Goal: Find specific page/section: Find specific page/section

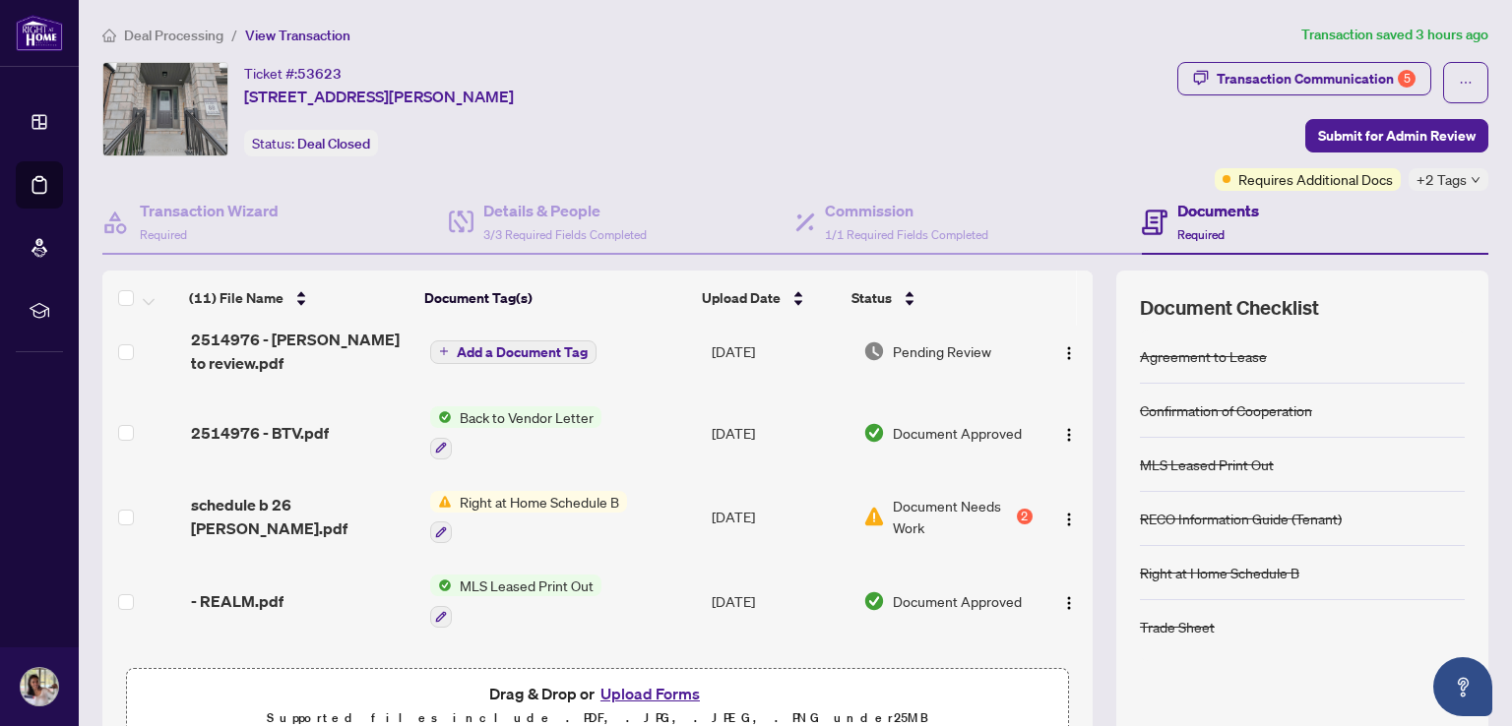
scroll to position [197, 0]
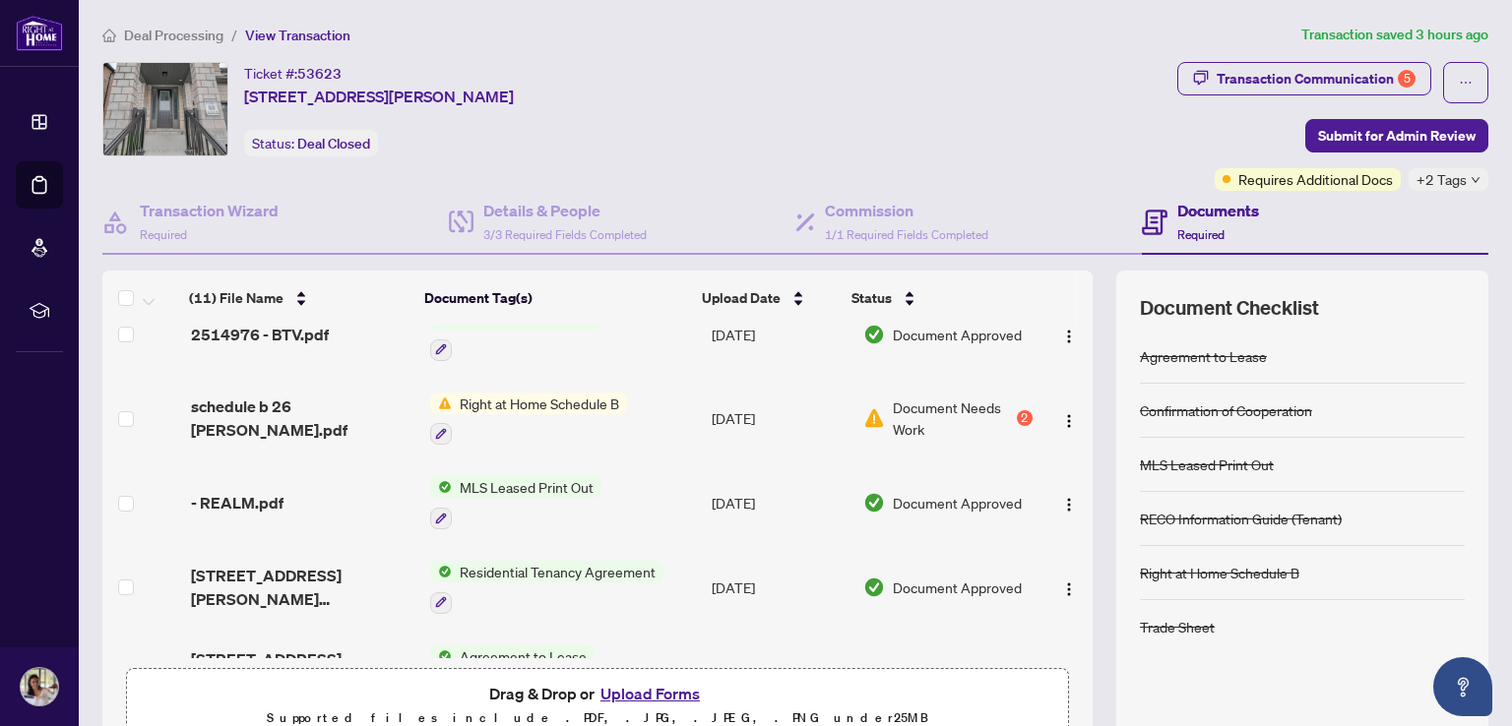
click at [568, 395] on span "Right at Home Schedule B" at bounding box center [539, 404] width 175 height 22
click at [549, 493] on span "Right at Home Schedule B" at bounding box center [522, 494] width 175 height 22
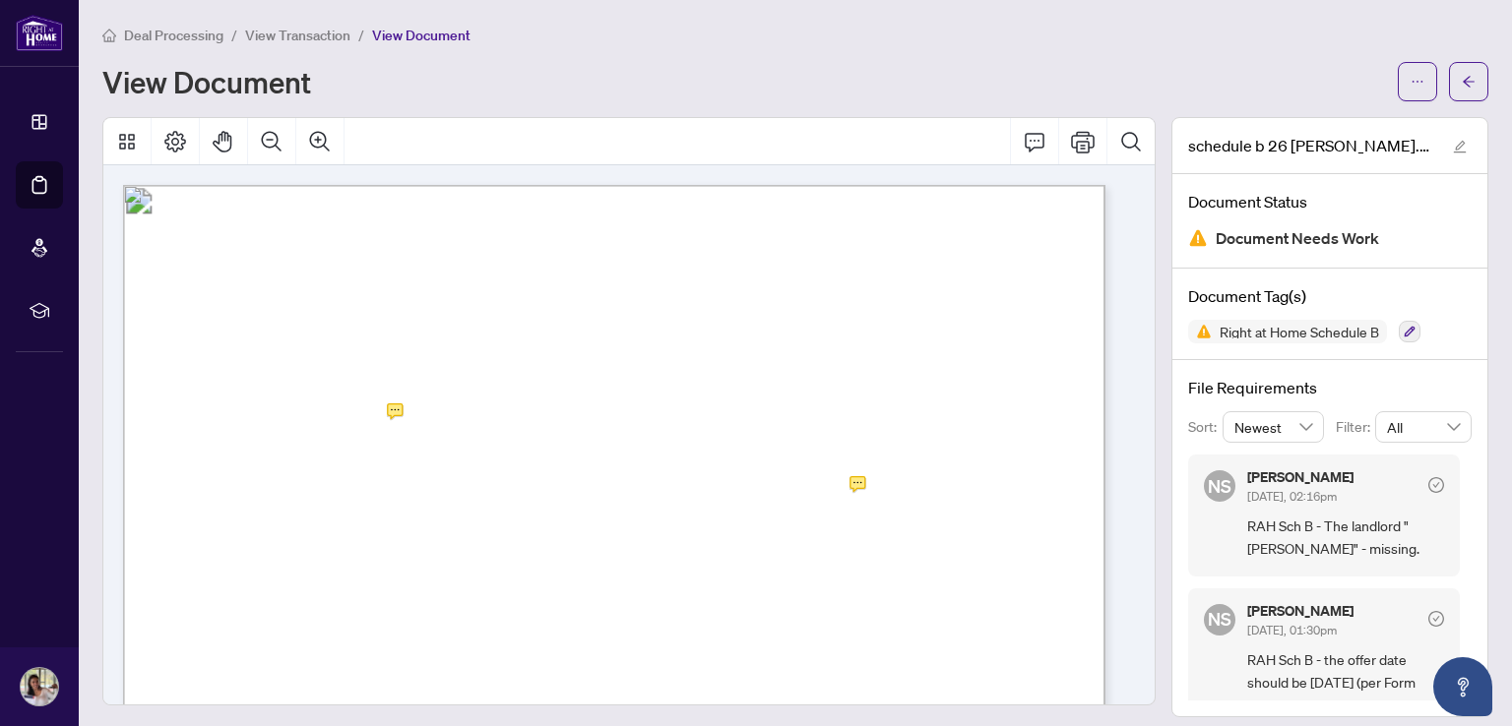
drag, startPoint x: 756, startPoint y: 489, endPoint x: 844, endPoint y: 491, distance: 88.6
click at [806, 491] on span "[DATE]" at bounding box center [779, 491] width 53 height 16
click at [1461, 79] on icon "arrow-left" at bounding box center [1468, 82] width 14 height 14
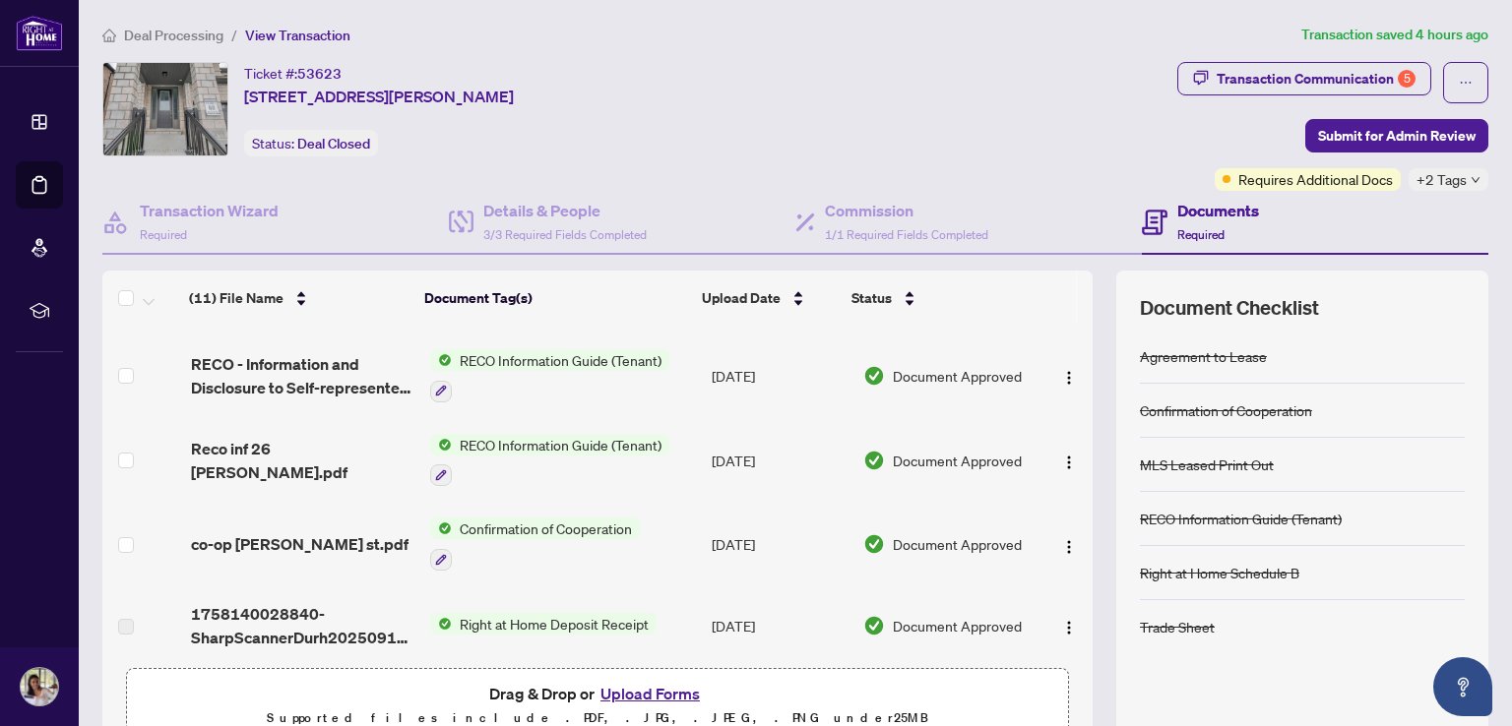
click at [1291, 185] on span "Requires Additional Docs" at bounding box center [1315, 179] width 155 height 22
click at [1362, 78] on div "Transaction Communication 5" at bounding box center [1315, 78] width 199 height 31
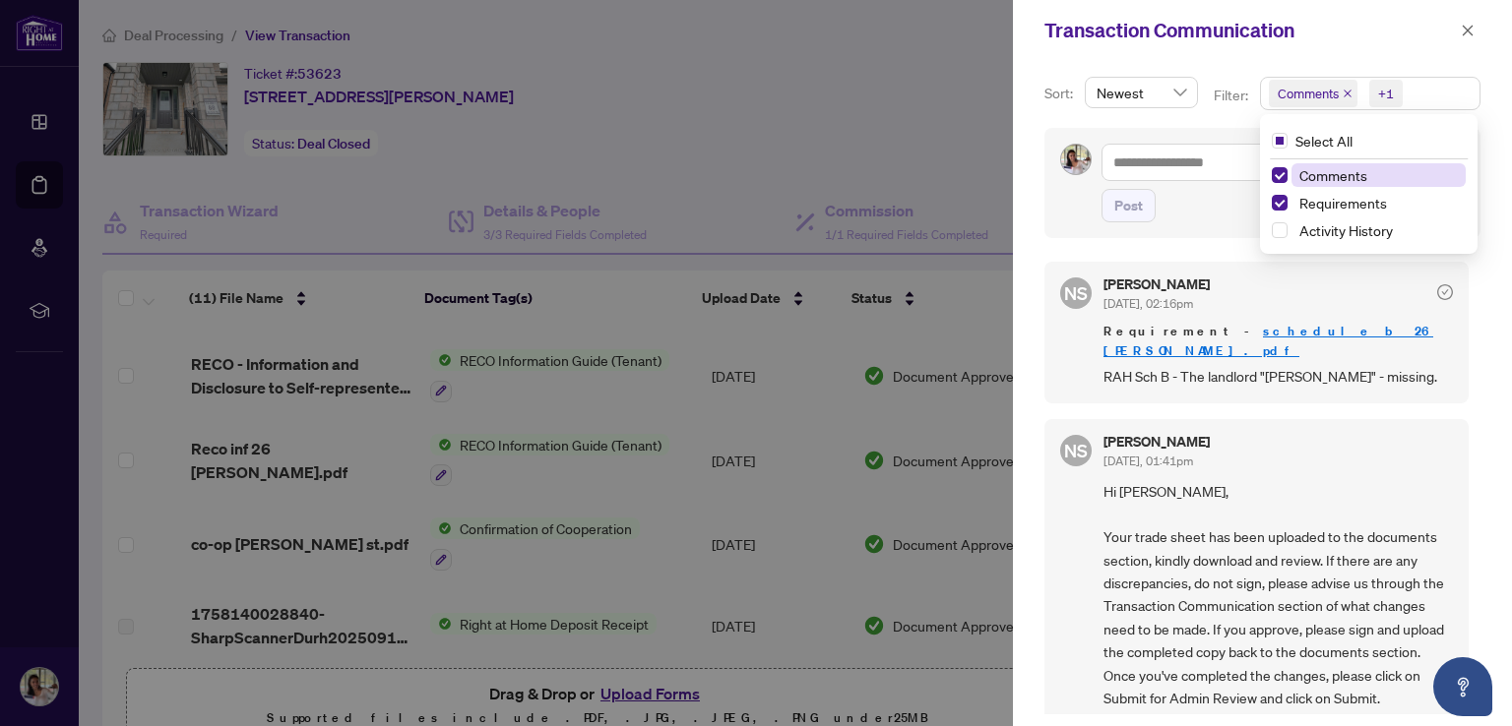
click at [1318, 92] on span "Comments" at bounding box center [1307, 94] width 61 height 20
click at [1274, 174] on span "Select Comments" at bounding box center [1279, 175] width 16 height 16
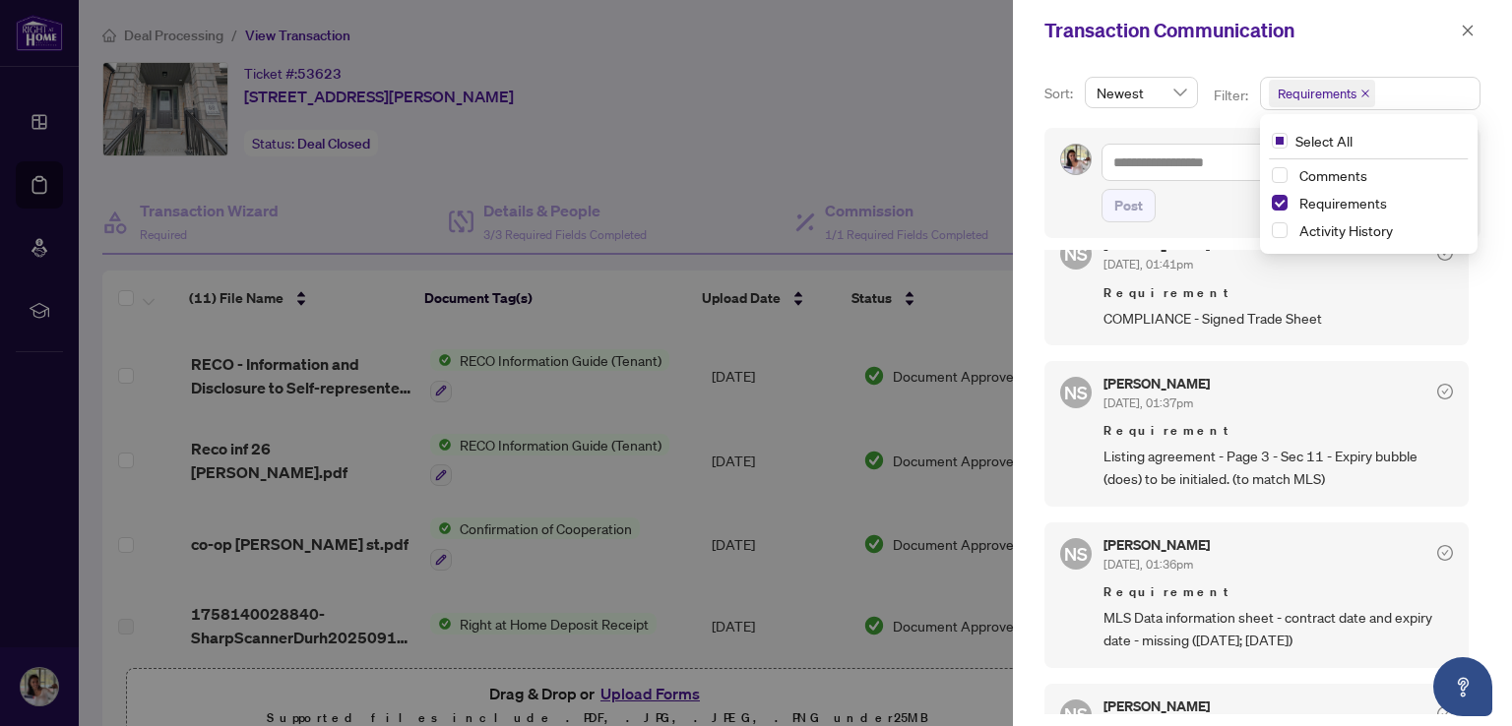
scroll to position [286, 0]
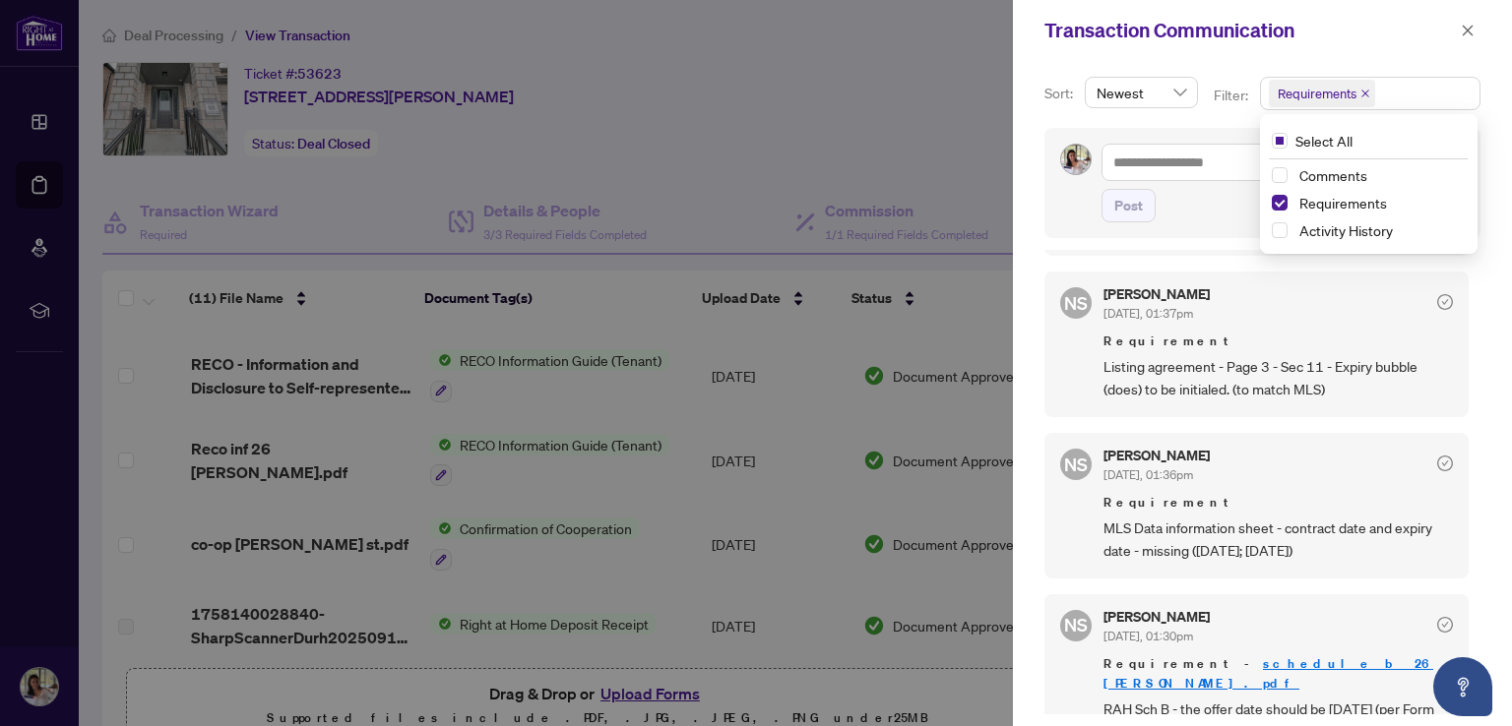
click at [852, 132] on div at bounding box center [756, 363] width 1512 height 726
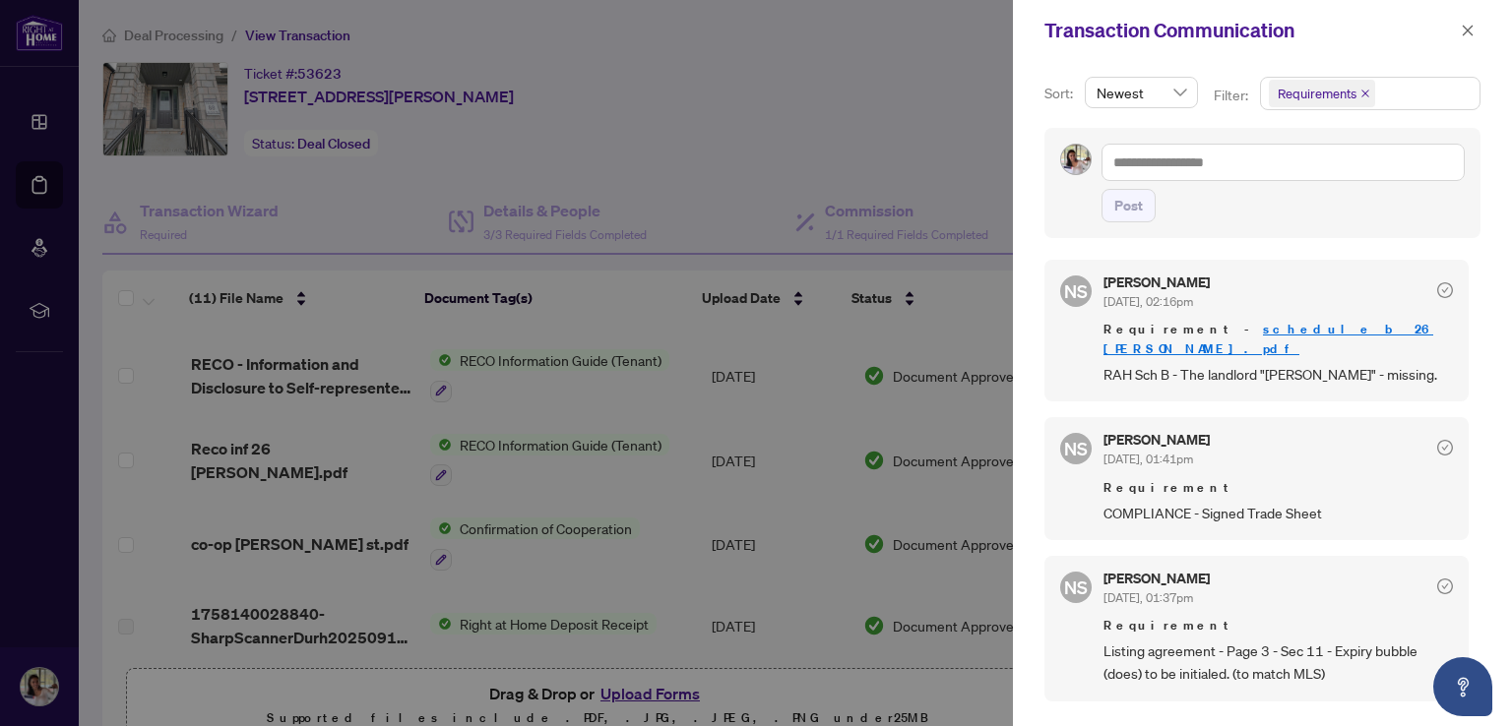
scroll to position [0, 0]
